Goal: Transaction & Acquisition: Subscribe to service/newsletter

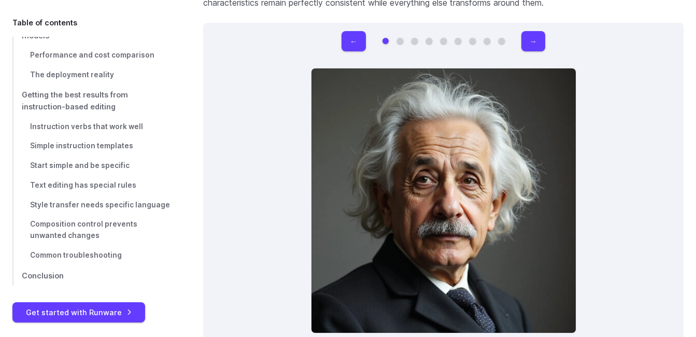
scroll to position [3056, 0]
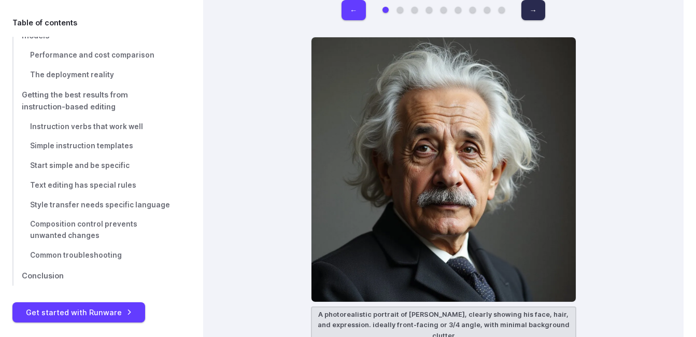
click at [536, 12] on button "→" at bounding box center [533, 10] width 24 height 20
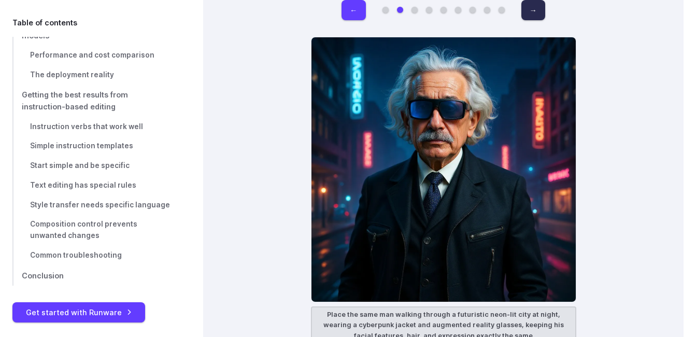
click at [536, 12] on button "→" at bounding box center [533, 10] width 24 height 20
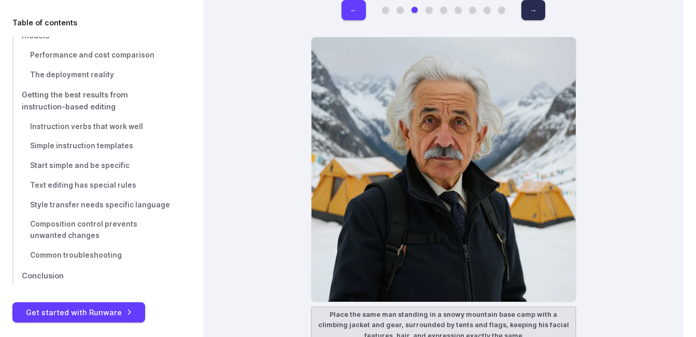
click at [536, 12] on button "→" at bounding box center [533, 10] width 24 height 20
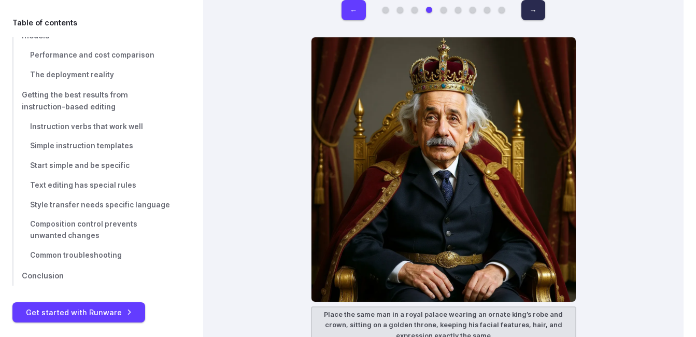
click at [536, 12] on button "→" at bounding box center [533, 10] width 24 height 20
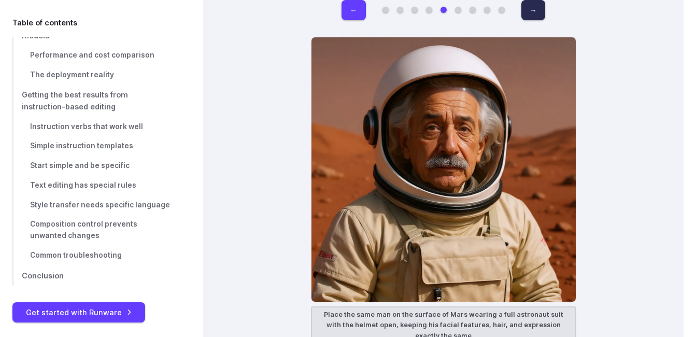
click at [536, 12] on button "→" at bounding box center [533, 10] width 24 height 20
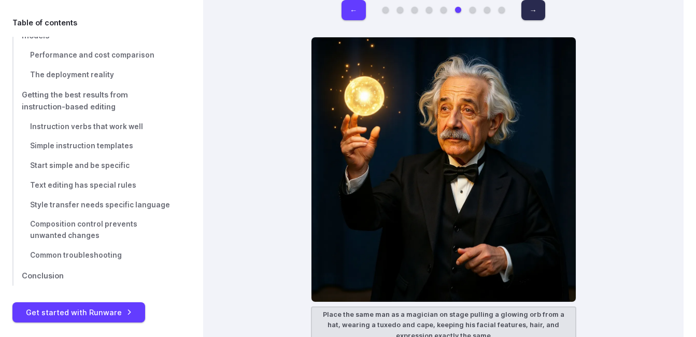
click at [536, 12] on button "→" at bounding box center [533, 10] width 24 height 20
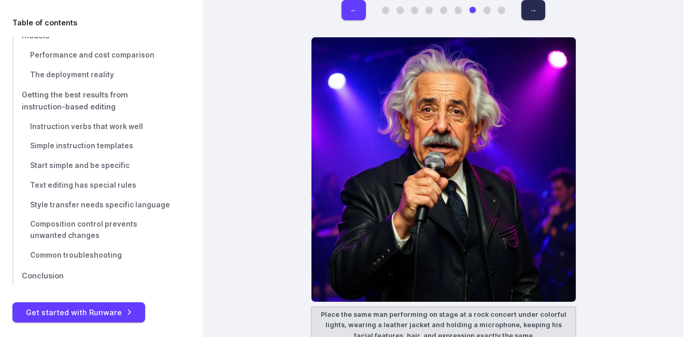
click at [536, 12] on button "→" at bounding box center [533, 10] width 24 height 20
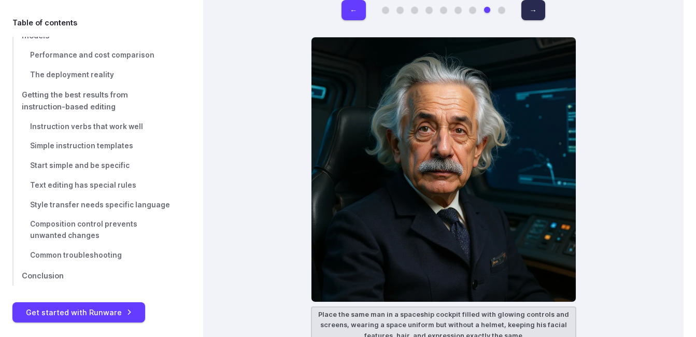
click at [536, 12] on button "→" at bounding box center [533, 10] width 24 height 20
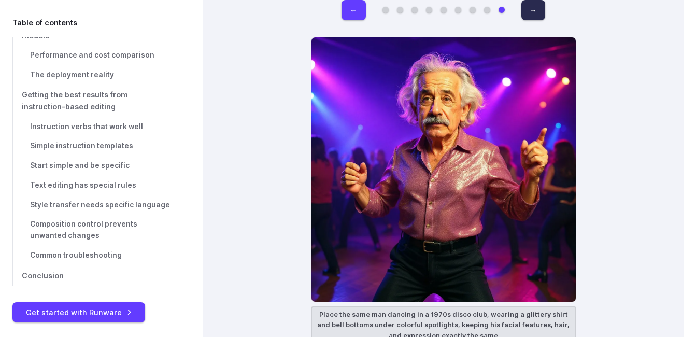
click at [536, 12] on button "→" at bounding box center [533, 10] width 24 height 20
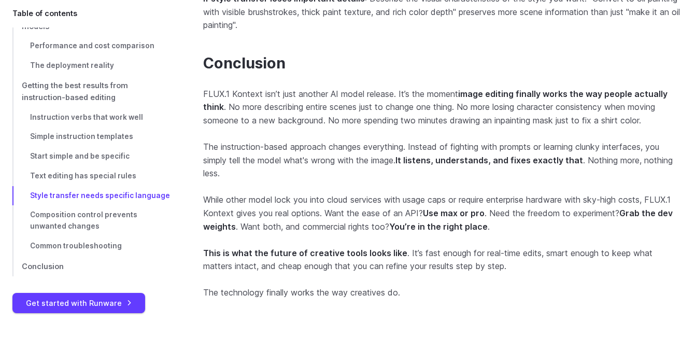
scroll to position [10294, 0]
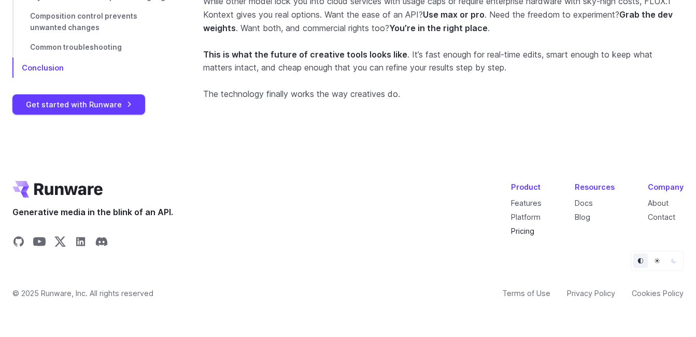
click at [527, 227] on link "Pricing" at bounding box center [522, 230] width 23 height 9
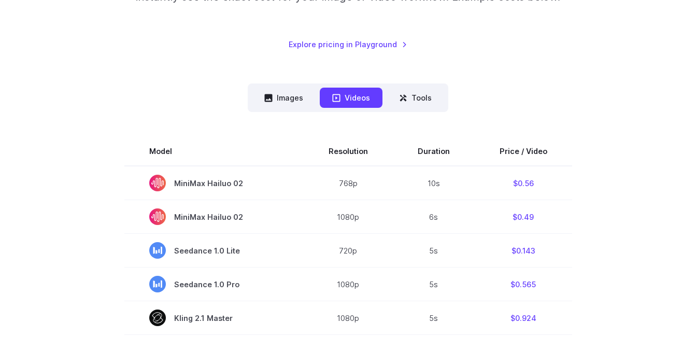
scroll to position [207, 0]
click at [285, 93] on button "Images" at bounding box center [284, 97] width 64 height 20
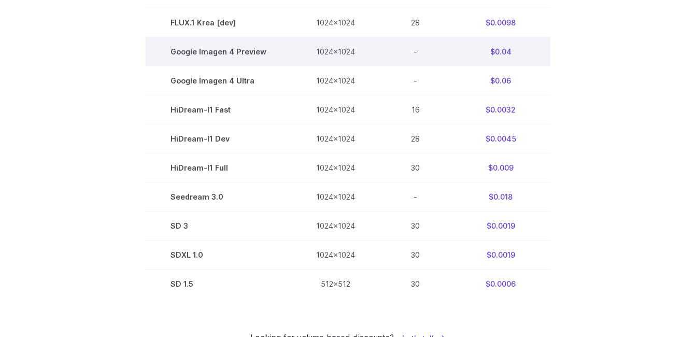
scroll to position [673, 0]
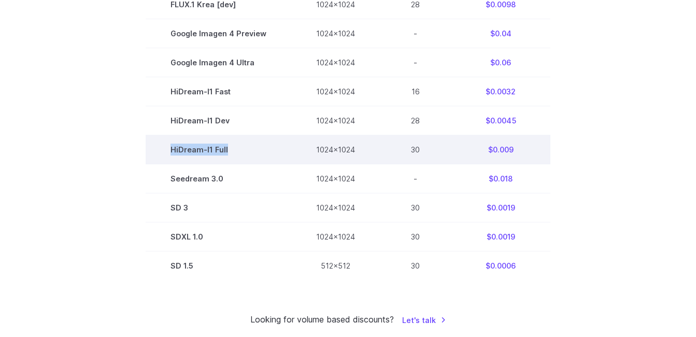
drag, startPoint x: 233, startPoint y: 153, endPoint x: 169, endPoint y: 151, distance: 64.3
click at [169, 151] on td "HiDream-I1 Full" at bounding box center [219, 149] width 146 height 29
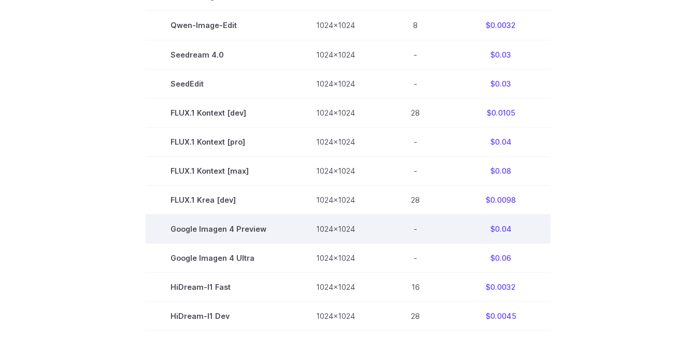
scroll to position [363, 0]
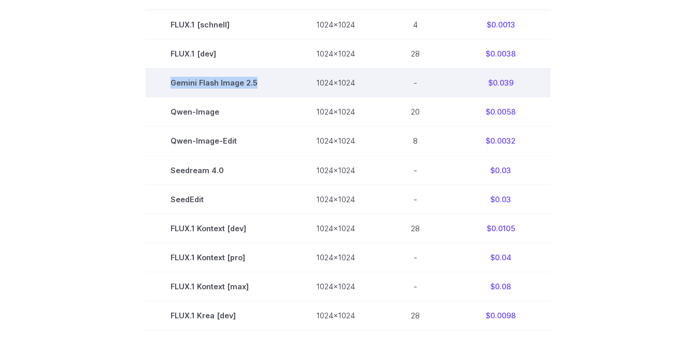
drag, startPoint x: 258, startPoint y: 83, endPoint x: 175, endPoint y: 79, distance: 83.5
click at [175, 79] on span "Gemini Flash Image 2.5" at bounding box center [218, 83] width 96 height 12
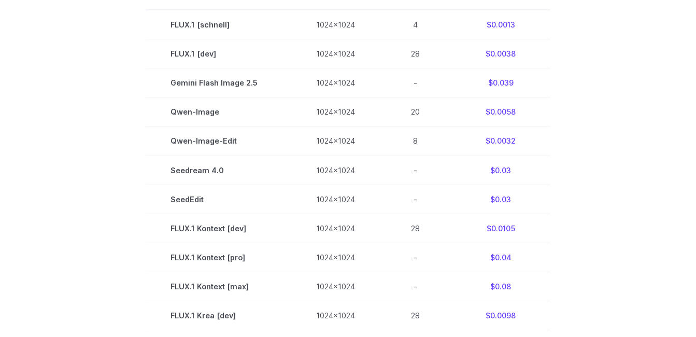
click at [629, 120] on section "Model Size Steps Price / Image FLUX.1 [schnell] 1024x1024 4 $0.0013 FLUX.1 [dev…" at bounding box center [347, 286] width 671 height 610
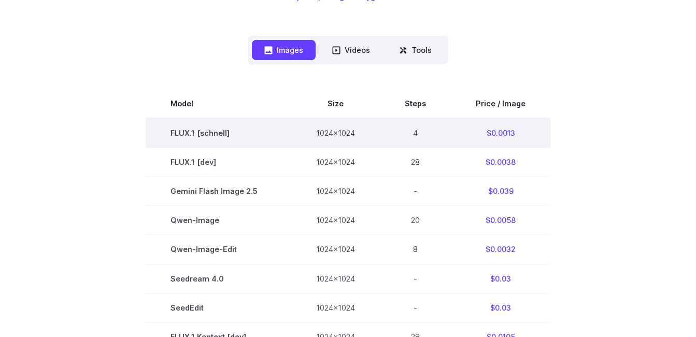
scroll to position [259, 0]
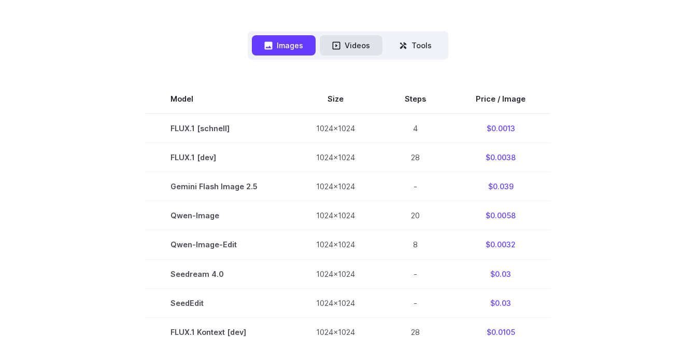
click at [364, 42] on button "Videos" at bounding box center [351, 45] width 63 height 20
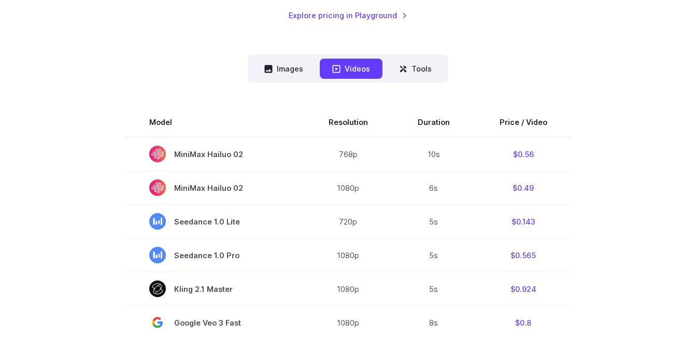
scroll to position [207, 0]
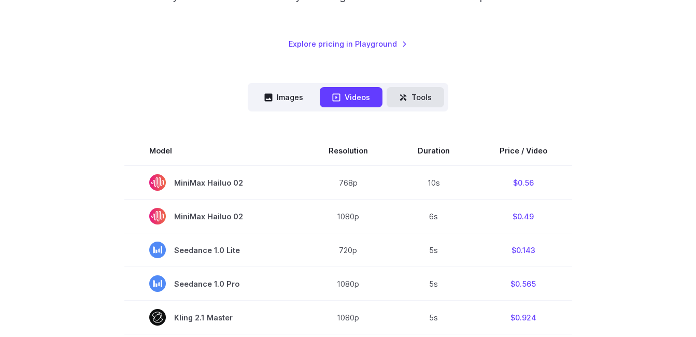
click at [408, 98] on button "Tools" at bounding box center [414, 97] width 57 height 20
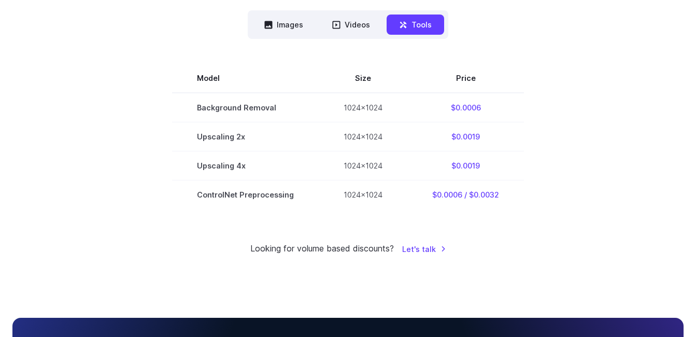
scroll to position [311, 0]
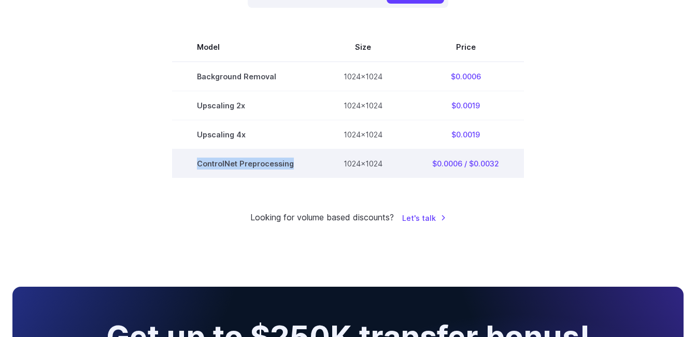
drag, startPoint x: 291, startPoint y: 164, endPoint x: 190, endPoint y: 164, distance: 101.0
click at [190, 164] on td "ControlNet Preprocessing" at bounding box center [245, 163] width 147 height 29
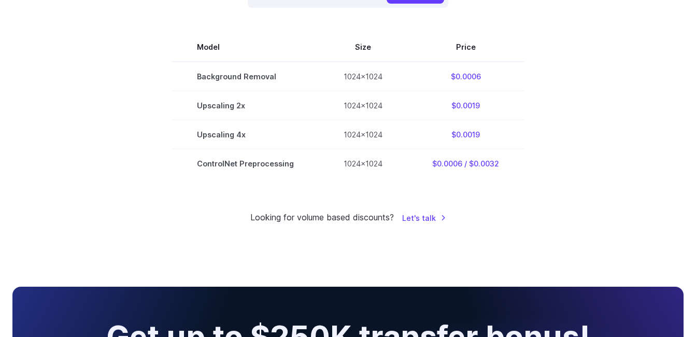
click at [458, 192] on div "Pricing based on what you use Exact pricing depends on your setup. Use the Play…" at bounding box center [347, 10] width 671 height 427
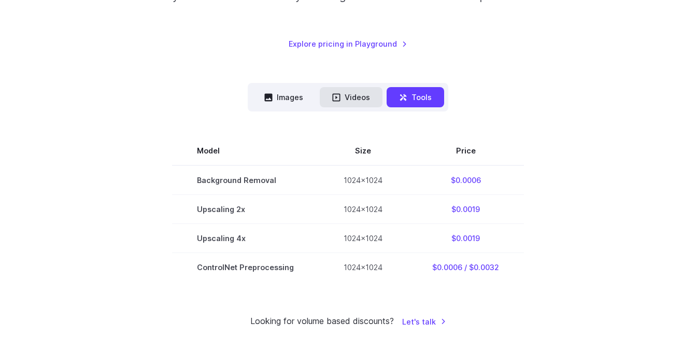
scroll to position [155, 0]
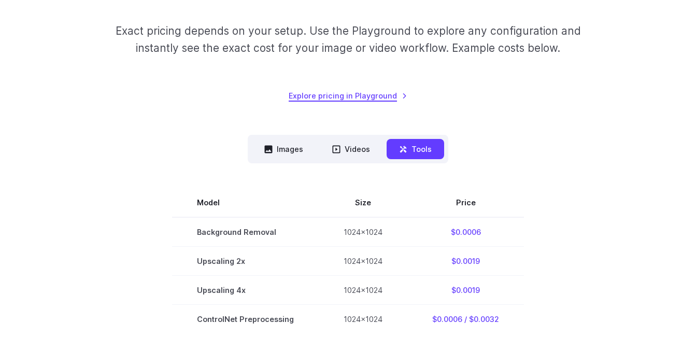
click at [326, 92] on link "Explore pricing in Playground" at bounding box center [347, 96] width 119 height 12
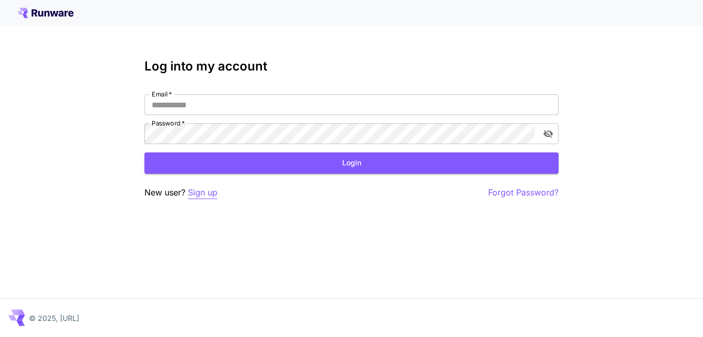
click at [204, 195] on p "Sign up" at bounding box center [203, 192] width 30 height 13
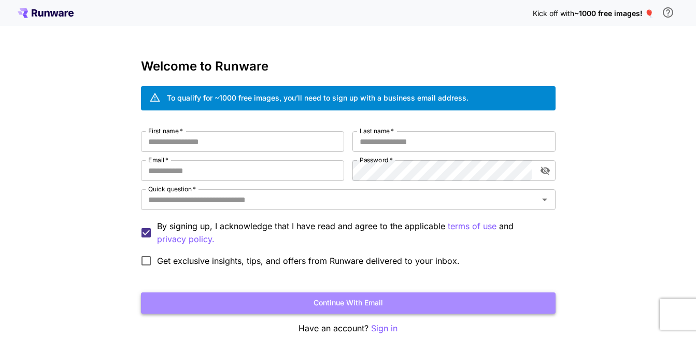
click at [359, 297] on button "Continue with email" at bounding box center [348, 302] width 414 height 21
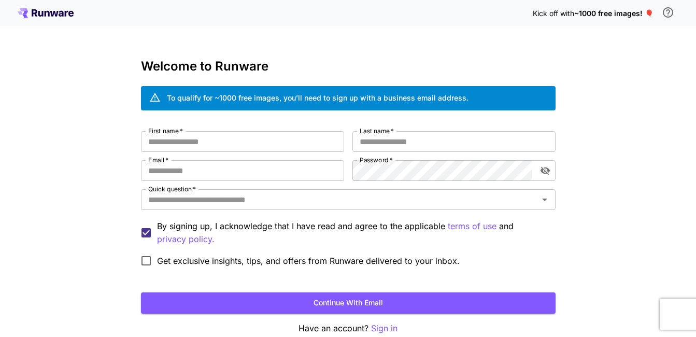
click at [638, 64] on div "Kick off with ~1000 free images! 🎈 Welcome to Runware To qualify for ~1000 free…" at bounding box center [348, 195] width 696 height 390
click at [54, 18] on div "Kick off with ~1000 free images! 🎈" at bounding box center [348, 13] width 661 height 22
click at [55, 13] on icon at bounding box center [54, 14] width 8 height 6
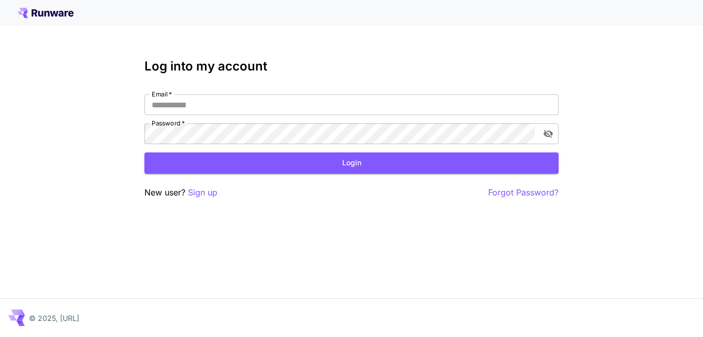
click at [55, 13] on icon at bounding box center [54, 14] width 8 height 6
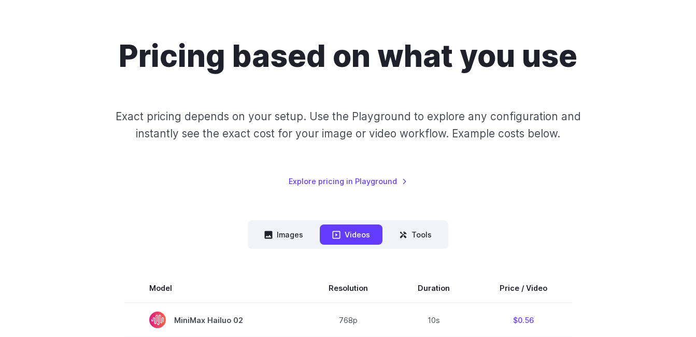
scroll to position [52, 0]
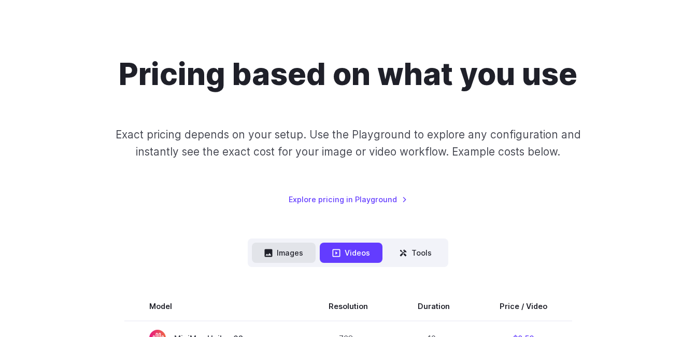
click at [280, 261] on button "Images" at bounding box center [284, 252] width 64 height 20
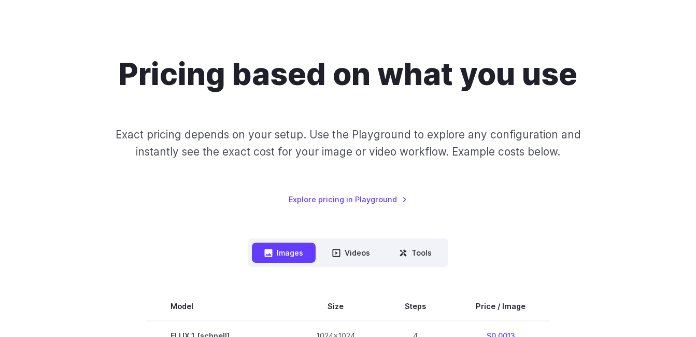
scroll to position [0, 0]
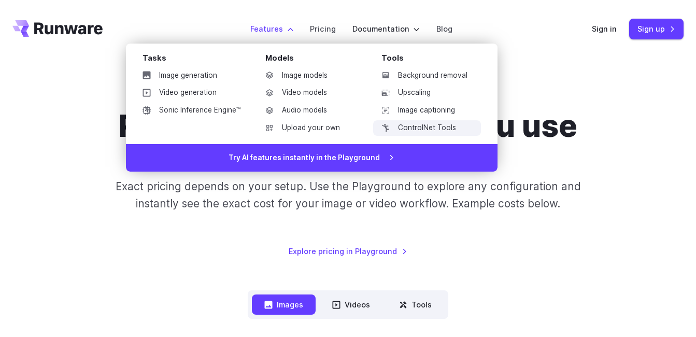
click at [448, 129] on link "ControlNet Tools" at bounding box center [427, 128] width 108 height 16
click at [426, 88] on link "Upscaling" at bounding box center [427, 93] width 108 height 16
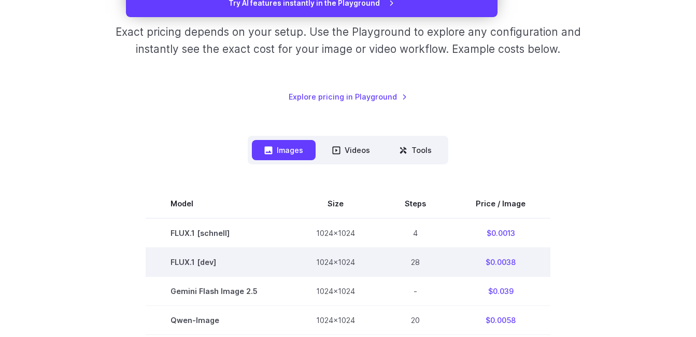
scroll to position [155, 0]
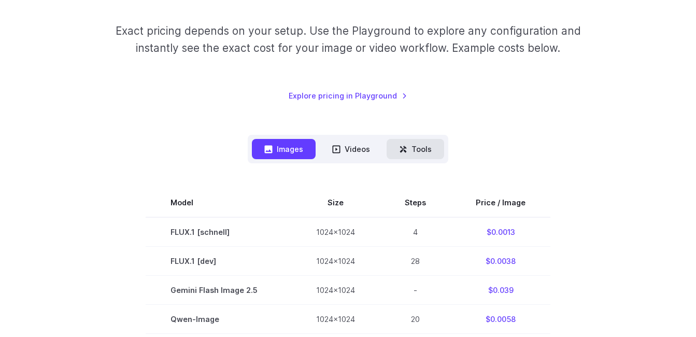
click at [428, 147] on button "Tools" at bounding box center [414, 149] width 57 height 20
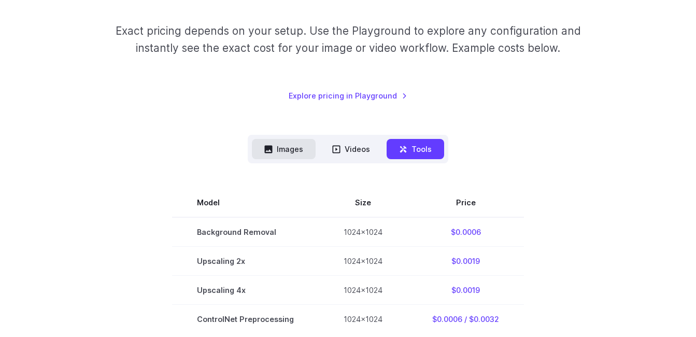
click at [309, 156] on button "Images" at bounding box center [284, 149] width 64 height 20
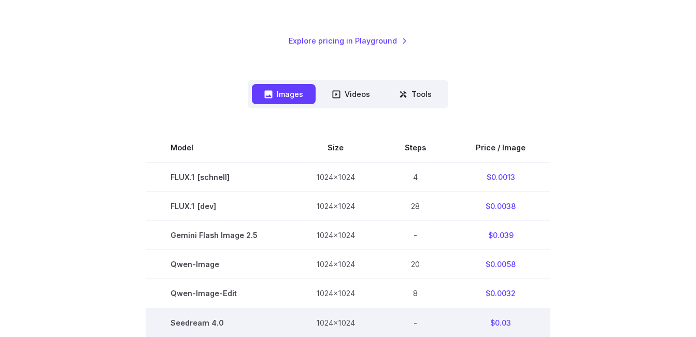
scroll to position [207, 0]
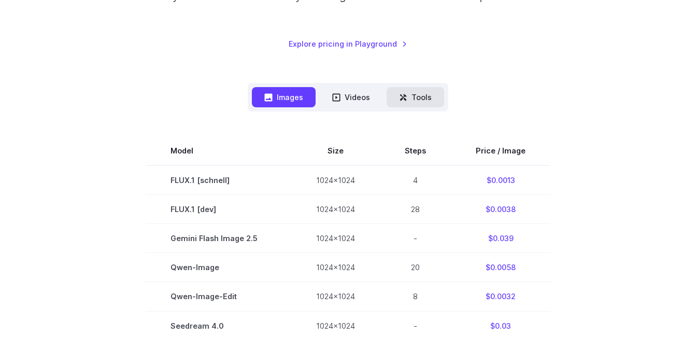
click at [407, 97] on icon at bounding box center [403, 97] width 8 height 8
click at [420, 99] on button "Tools" at bounding box center [414, 97] width 57 height 20
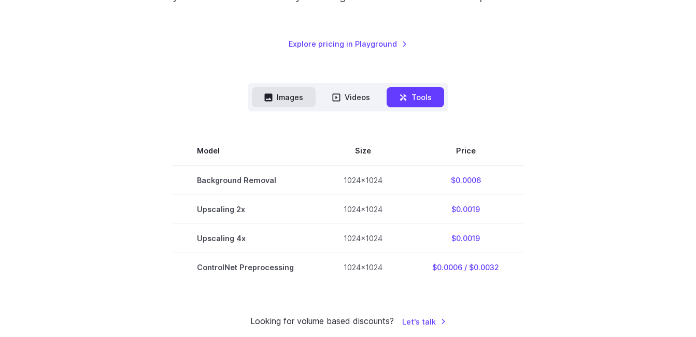
click at [282, 91] on button "Images" at bounding box center [284, 97] width 64 height 20
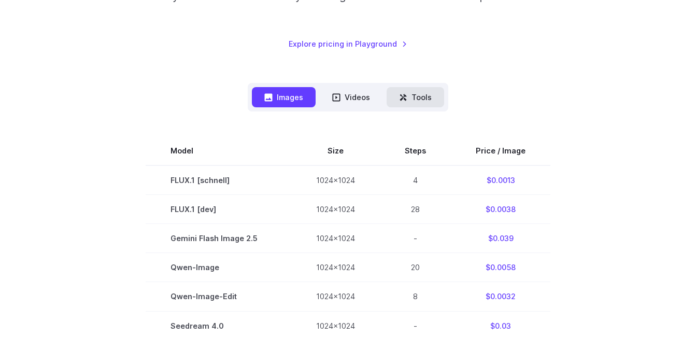
click at [410, 91] on button "Tools" at bounding box center [414, 97] width 57 height 20
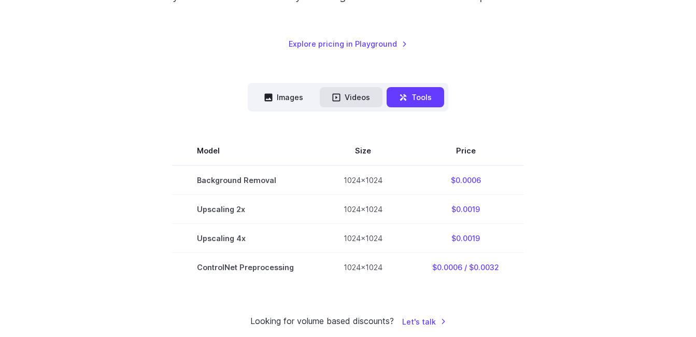
click at [328, 94] on button "Videos" at bounding box center [351, 97] width 63 height 20
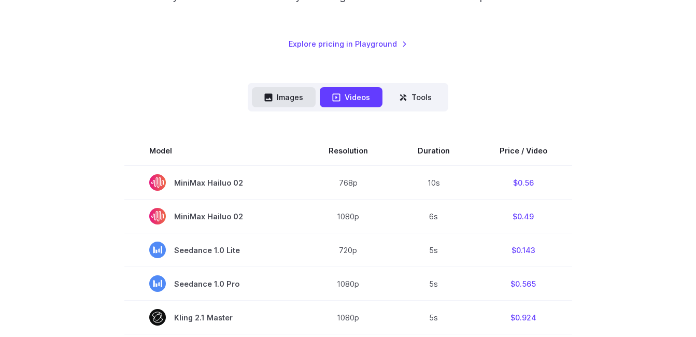
click at [253, 94] on button "Images" at bounding box center [284, 97] width 64 height 20
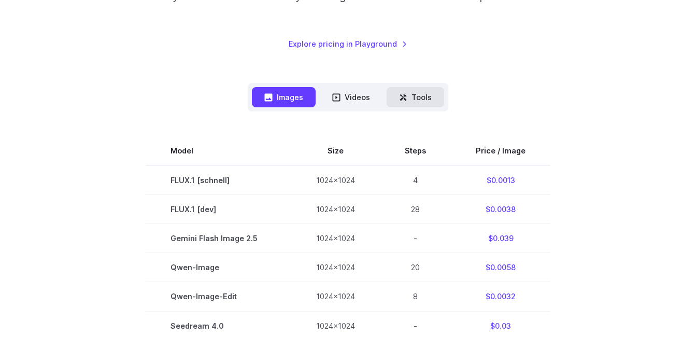
click at [418, 95] on button "Tools" at bounding box center [414, 97] width 57 height 20
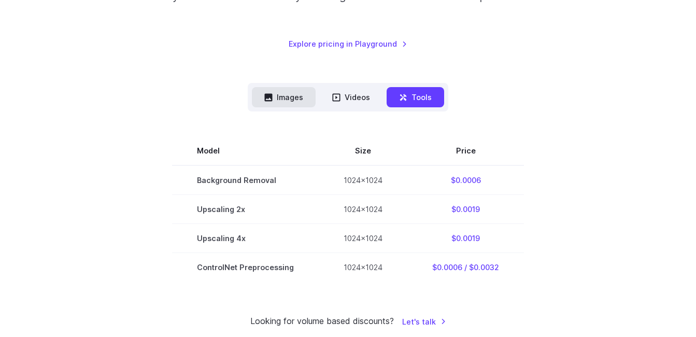
click at [298, 99] on button "Images" at bounding box center [284, 97] width 64 height 20
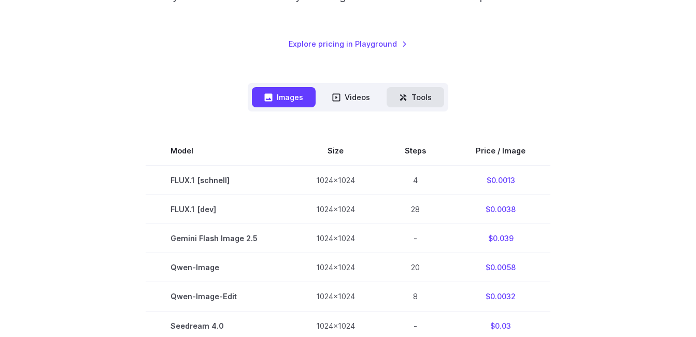
click at [433, 93] on button "Tools" at bounding box center [414, 97] width 57 height 20
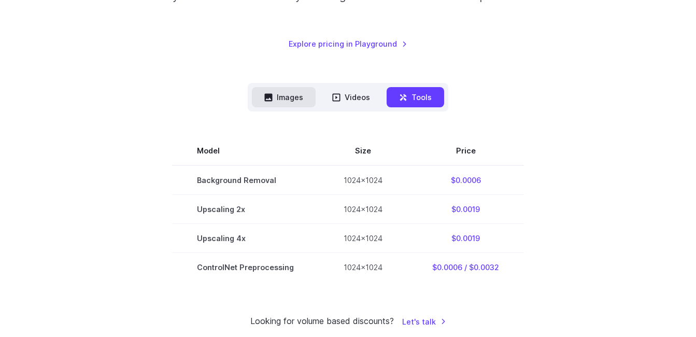
click at [297, 88] on button "Images" at bounding box center [284, 97] width 64 height 20
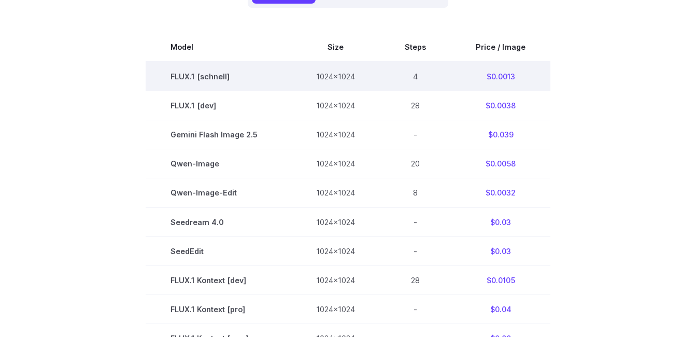
scroll to position [363, 0]
